Goal: Task Accomplishment & Management: Manage account settings

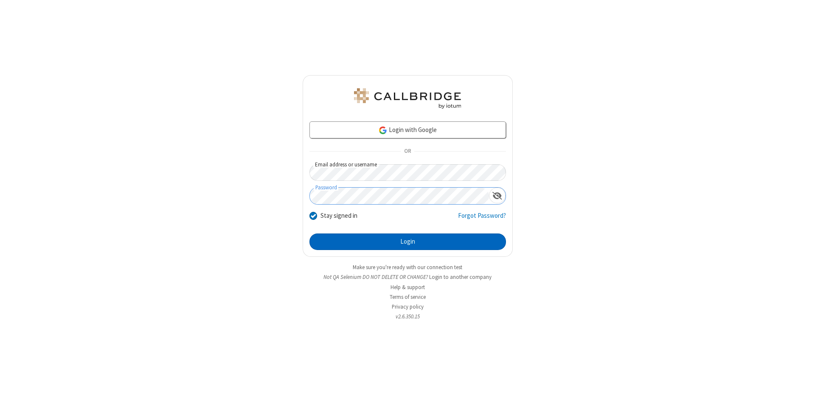
click at [407, 242] on button "Login" at bounding box center [407, 241] width 196 height 17
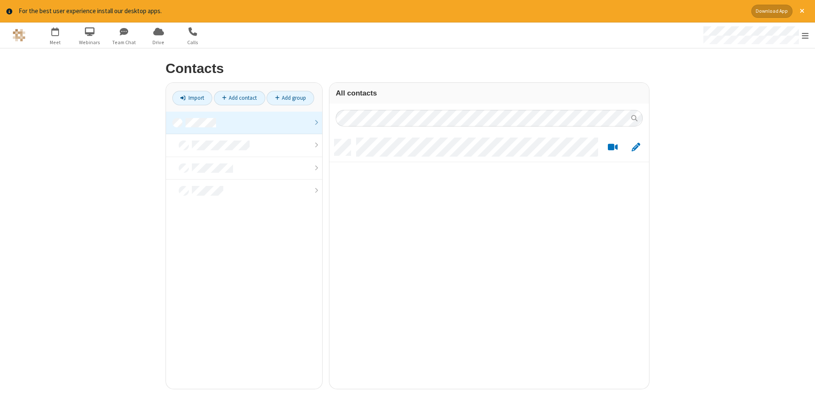
click at [244, 123] on link at bounding box center [244, 123] width 156 height 23
click at [239, 98] on link "Add contact" at bounding box center [239, 98] width 51 height 14
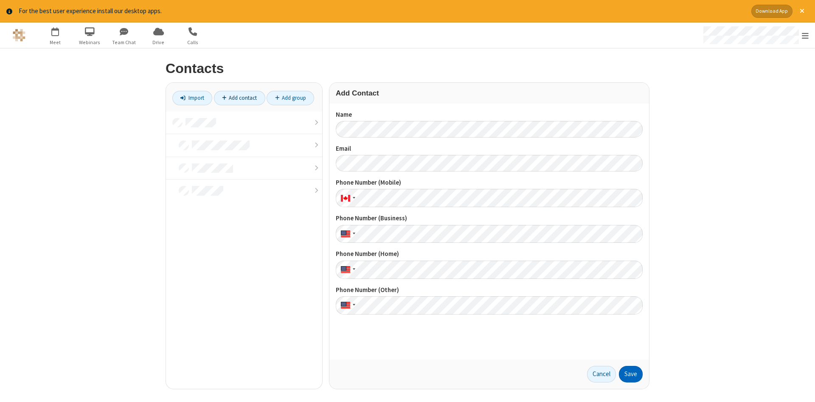
click at [630, 374] on button "Save" at bounding box center [631, 374] width 24 height 17
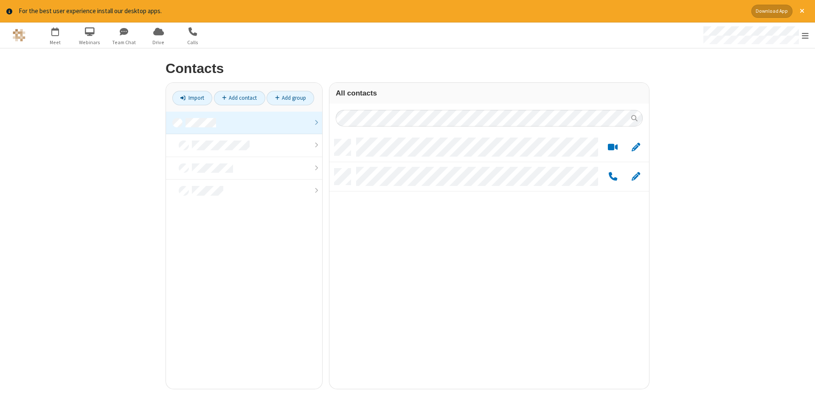
scroll to position [256, 319]
click at [239, 98] on link "Add contact" at bounding box center [239, 98] width 51 height 14
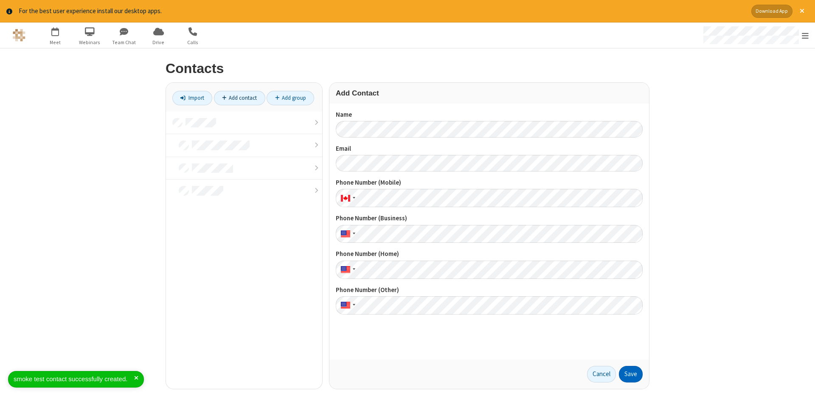
click at [630, 374] on button "Save" at bounding box center [631, 374] width 24 height 17
